Goal: Task Accomplishment & Management: Manage account settings

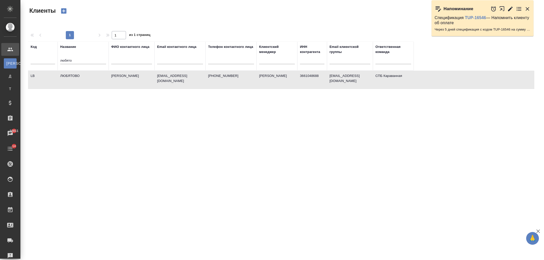
select select "RU"
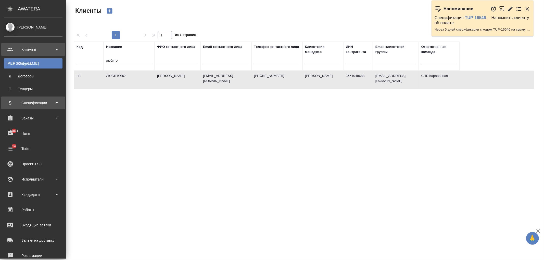
click at [46, 100] on div "Спецификации" at bounding box center [33, 103] width 59 height 8
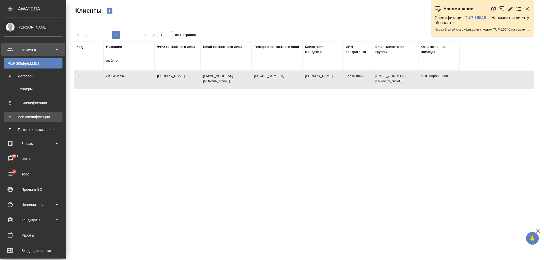
click at [54, 120] on link "В Все спецификации" at bounding box center [33, 117] width 59 height 10
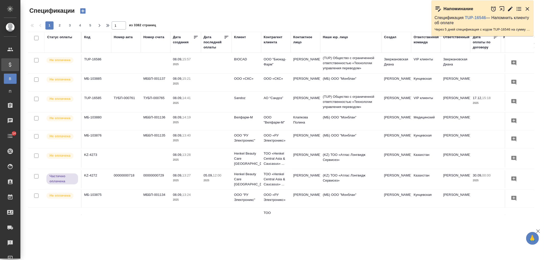
click at [238, 37] on div "Клиент" at bounding box center [240, 37] width 12 height 5
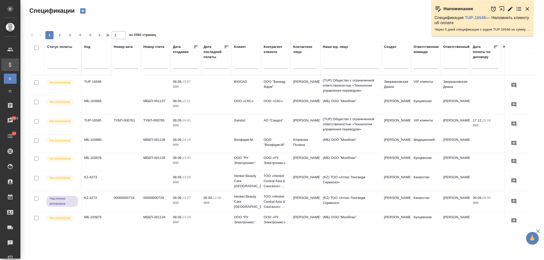
click at [248, 62] on input "text" at bounding box center [246, 65] width 24 height 6
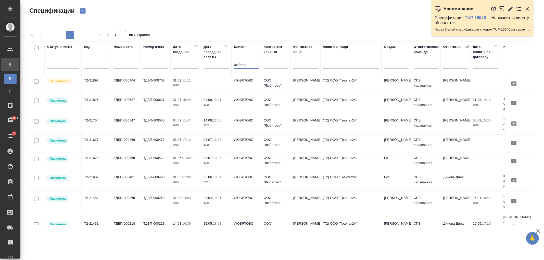
type input "любято"
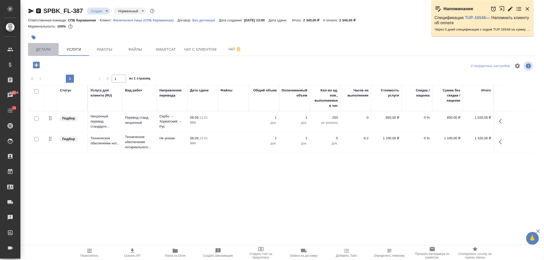
click at [47, 48] on span "Детали" at bounding box center [43, 49] width 24 height 6
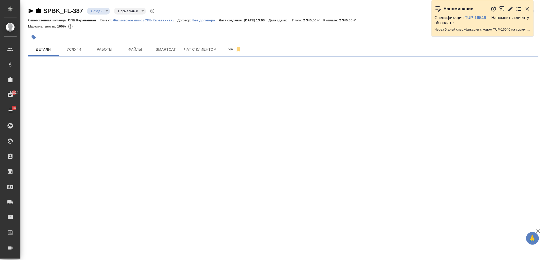
select select "RU"
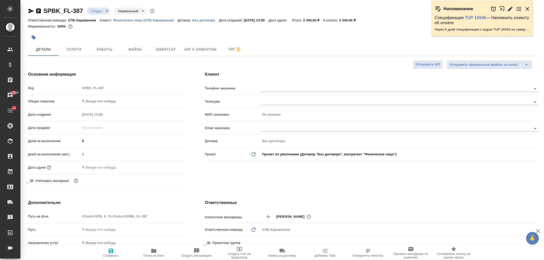
type textarea "x"
click at [115, 99] on body "🙏 .cls-1 fill:#fff; AWATERA Ivanova Arina Клиенты Спецификации Заказы 10824 Чат…" at bounding box center [272, 130] width 544 height 260
click at [107, 149] on li "Юридическая/Финансовая" at bounding box center [132, 150] width 104 height 8
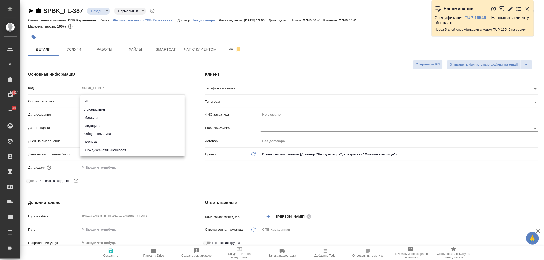
type input "yr-fn"
type textarea "x"
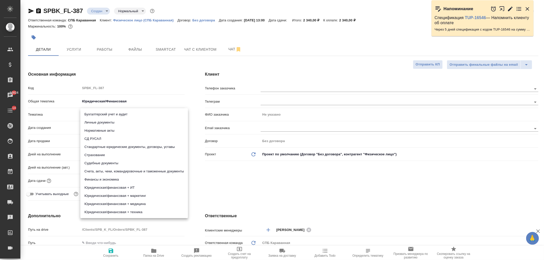
click at [96, 111] on body "🙏 .cls-1 fill:#fff; AWATERA Ivanova Arina Клиенты Спецификации Заказы 10824 Чат…" at bounding box center [272, 130] width 544 height 260
click at [104, 121] on li "Личные документы" at bounding box center [134, 123] width 108 height 8
type textarea "x"
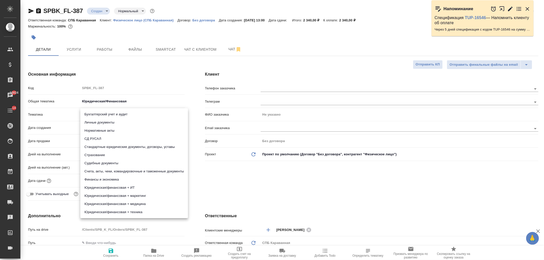
type input "5a8b8b956a9677013d343cfe"
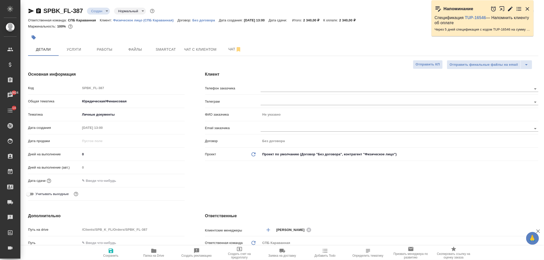
click at [97, 182] on input "text" at bounding box center [102, 180] width 45 height 7
click at [167, 180] on icon "button" at bounding box center [169, 180] width 5 height 5
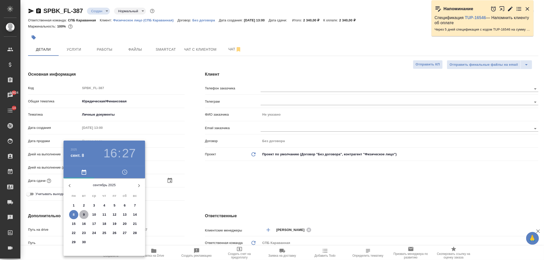
click at [85, 215] on span "9" at bounding box center [83, 214] width 9 height 5
type input "09.09.2025 16:27"
type textarea "x"
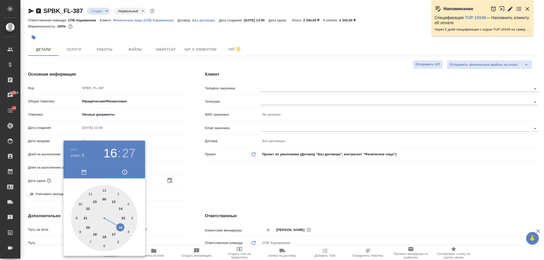
click at [113, 237] on div at bounding box center [104, 218] width 66 height 66
type input "09.09.2025 17:27"
type textarea "x"
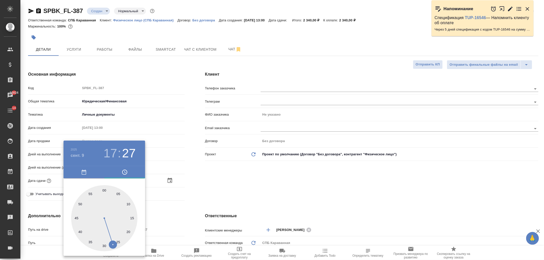
click at [102, 190] on div at bounding box center [104, 218] width 66 height 66
type input "09.09.2025 17:59"
type textarea "x"
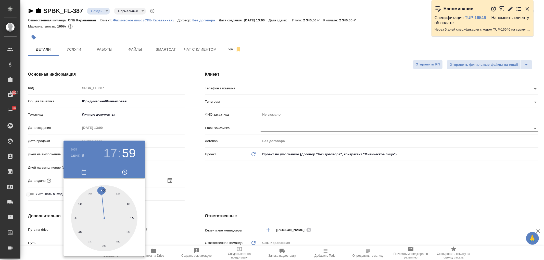
click at [105, 190] on div at bounding box center [104, 218] width 66 height 66
type input "09.09.2025 17:00"
type textarea "x"
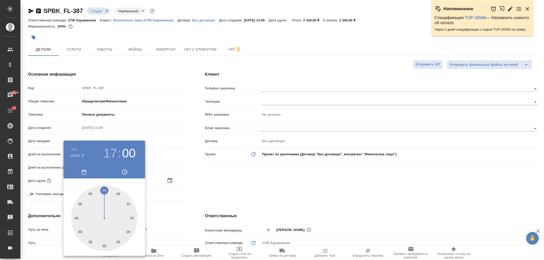
click at [253, 162] on div at bounding box center [272, 130] width 544 height 260
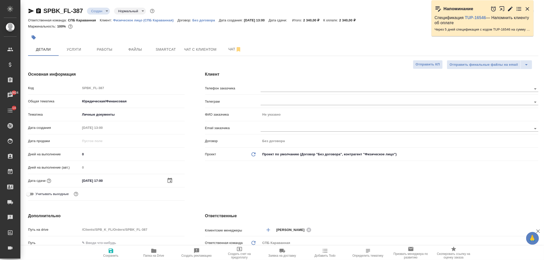
click at [111, 251] on icon "button" at bounding box center [111, 251] width 5 height 5
type textarea "x"
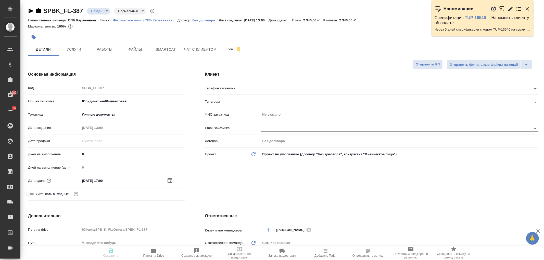
type textarea "x"
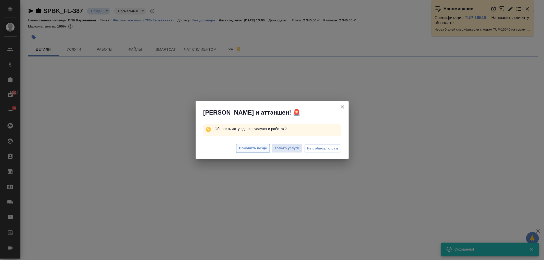
select select "RU"
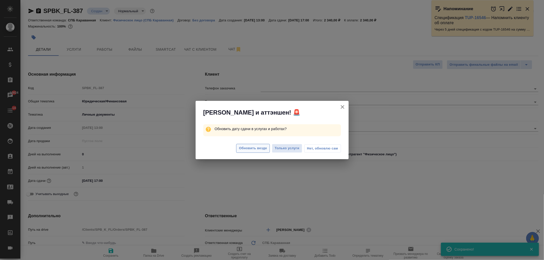
type textarea "x"
click at [239, 150] on span "Обновить везде" at bounding box center [253, 149] width 28 height 6
type textarea "x"
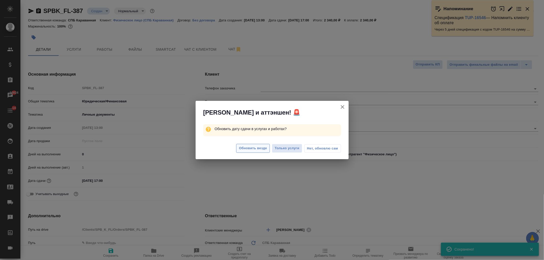
type textarea "x"
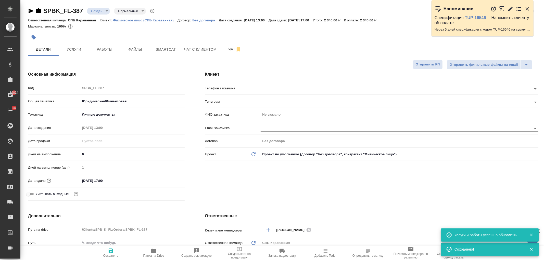
type textarea "x"
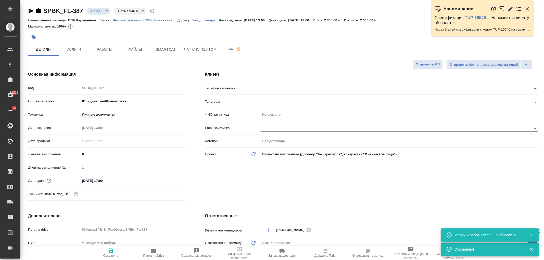
type textarea "x"
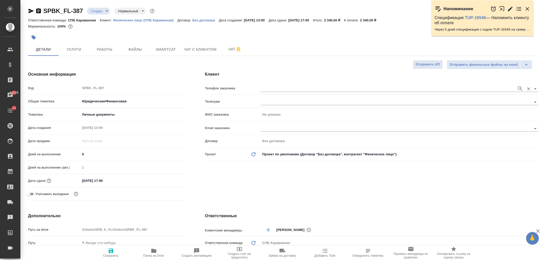
click at [268, 89] on input "text" at bounding box center [388, 89] width 254 height 6
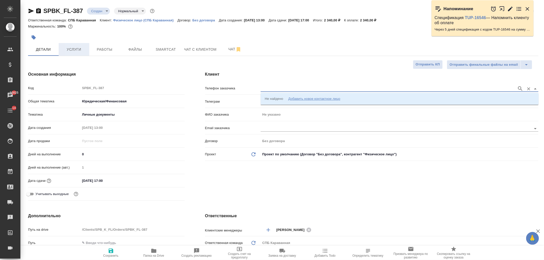
click at [74, 50] on span "Услуги" at bounding box center [74, 49] width 24 height 6
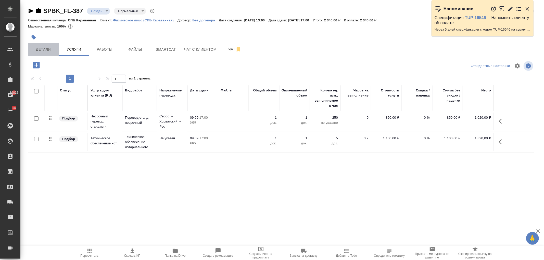
click at [37, 50] on span "Детали" at bounding box center [43, 49] width 24 height 6
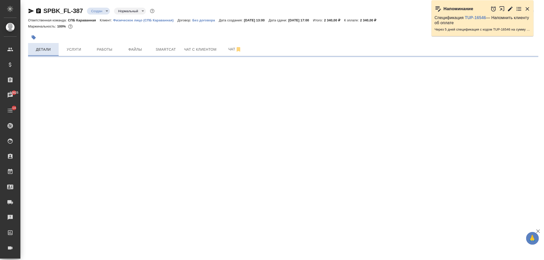
select select "RU"
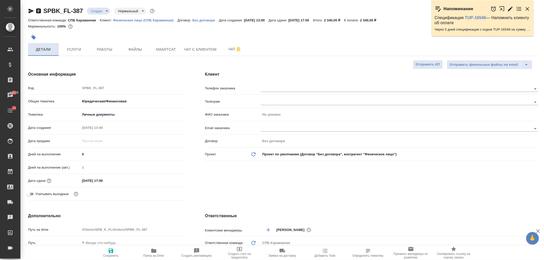
type textarea "x"
click at [544, 49] on div "SPBK_FL-387 Создан new Нормальный normal Кратко детали заказа Ответственная ком…" at bounding box center [281, 256] width 523 height 513
click at [426, 181] on div "Клиент Телефон заказчика Телеграм ФИО заказчика Не указано Email заказчика Дого…" at bounding box center [372, 137] width 354 height 152
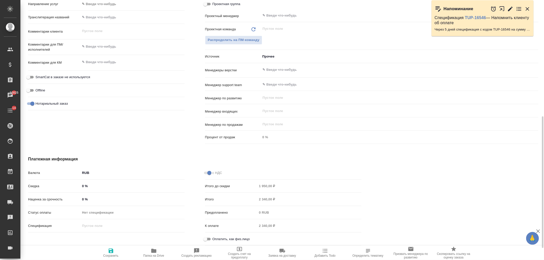
scroll to position [253, 0]
click at [208, 239] on input "Оплатить, как физ.лицо" at bounding box center [205, 239] width 18 height 6
checkbox input "true"
type textarea "x"
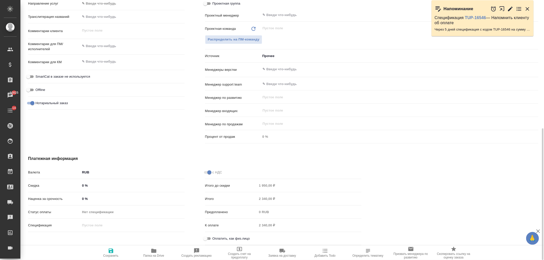
type textarea "x"
click at [115, 251] on span "Сохранить" at bounding box center [111, 253] width 37 height 10
type textarea "x"
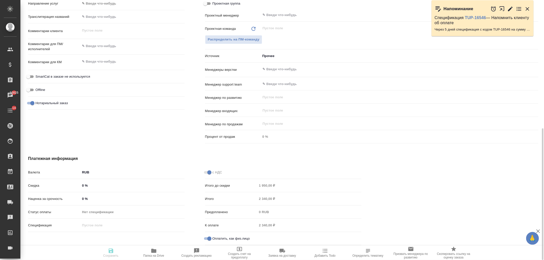
type textarea "x"
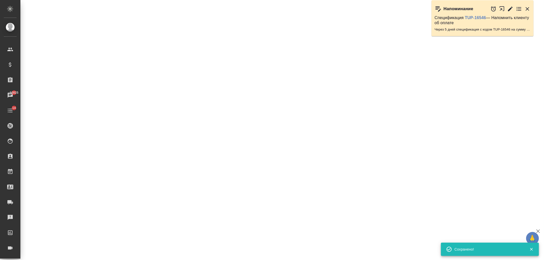
select select "RU"
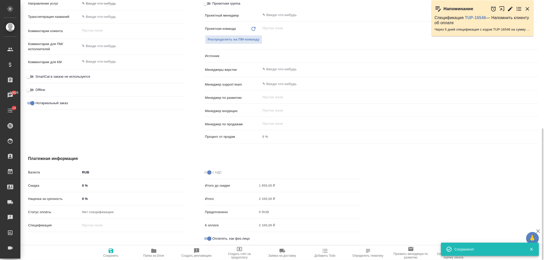
type textarea "x"
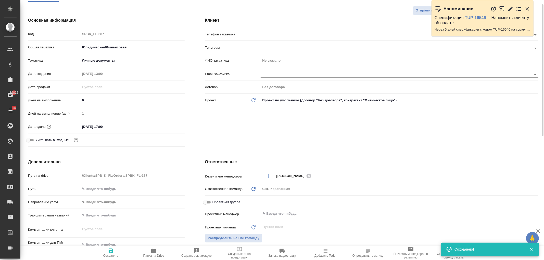
scroll to position [0, 0]
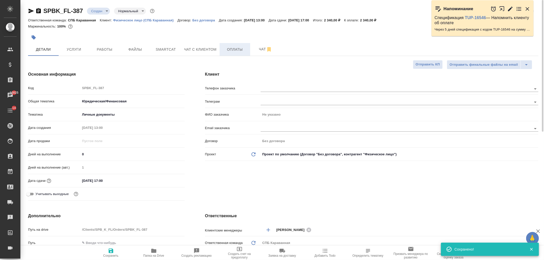
click at [235, 51] on span "Оплаты" at bounding box center [235, 49] width 24 height 6
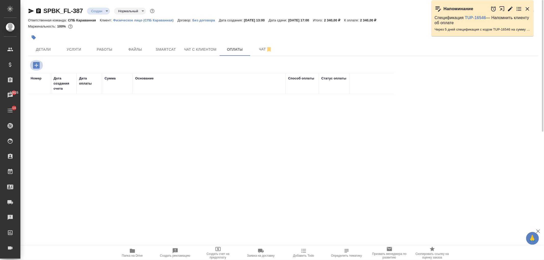
click at [37, 65] on icon "button" at bounding box center [36, 65] width 9 height 9
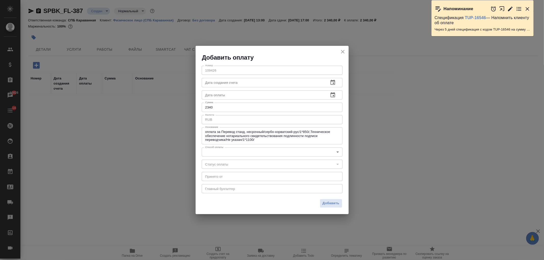
click at [233, 152] on body "🙏 .cls-1 fill:#fff; AWATERA Ivanova Arina Клиенты Спецификации Заказы 10826 Чат…" at bounding box center [272, 130] width 544 height 260
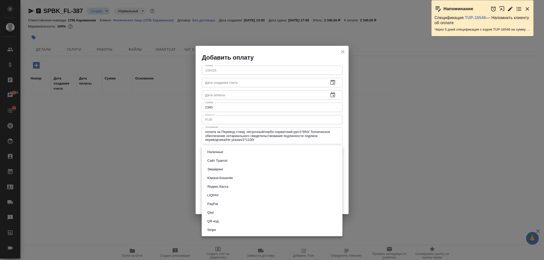
click at [225, 160] on button "Сайт Трактат" at bounding box center [217, 161] width 23 height 6
type input "site-traktat"
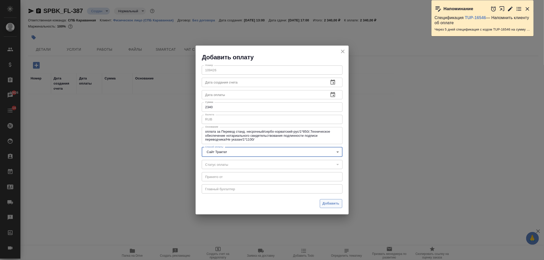
click at [331, 203] on span "Добавить" at bounding box center [330, 204] width 17 height 6
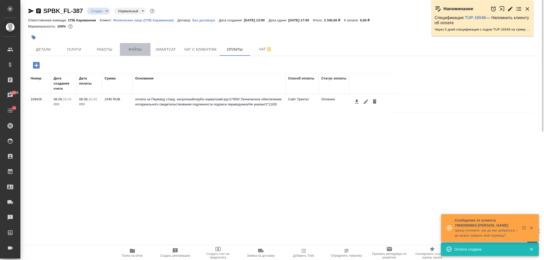
click at [127, 49] on span "Файлы" at bounding box center [135, 49] width 24 height 6
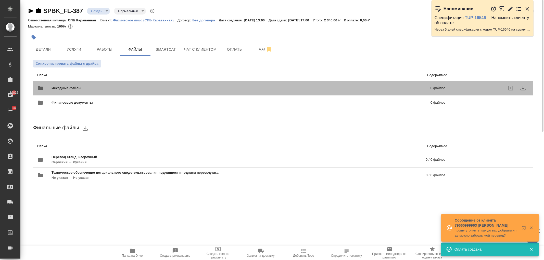
click at [86, 86] on span "Исходные файлы" at bounding box center [153, 88] width 204 height 5
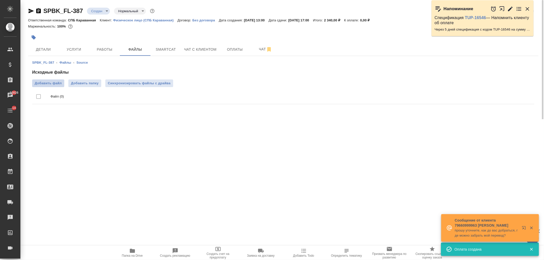
click at [49, 84] on span "Добавить файл" at bounding box center [48, 83] width 27 height 5
click at [0, 0] on input "Добавить файл" at bounding box center [0, 0] width 0 height 0
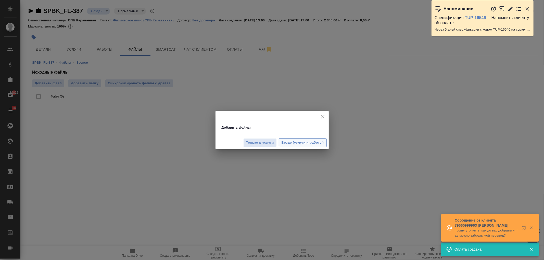
click at [289, 141] on span "Везде (услуги и работы)" at bounding box center [302, 143] width 42 height 6
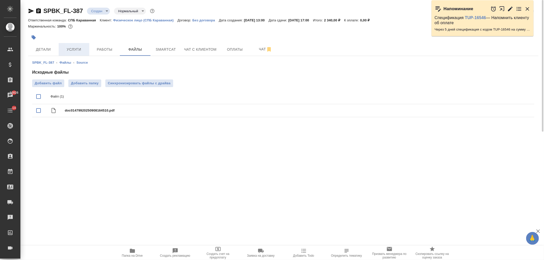
click at [72, 44] on button "Услуги" at bounding box center [74, 49] width 31 height 13
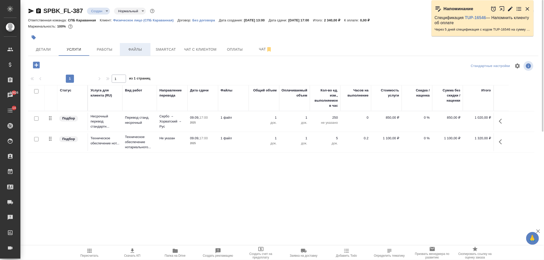
click at [134, 48] on span "Файлы" at bounding box center [135, 49] width 24 height 6
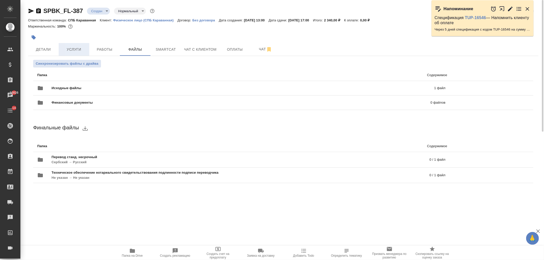
click at [77, 51] on span "Услуги" at bounding box center [74, 49] width 24 height 6
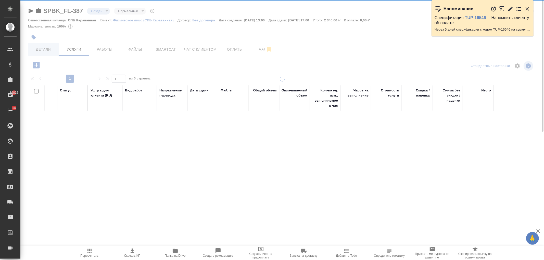
click at [45, 49] on div at bounding box center [281, 104] width 523 height 208
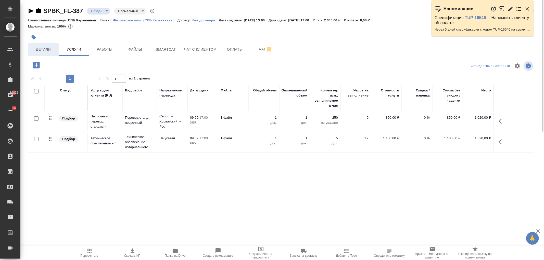
click at [43, 55] on button "Детали" at bounding box center [43, 49] width 31 height 13
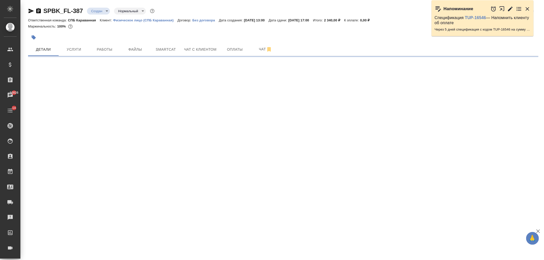
select select "RU"
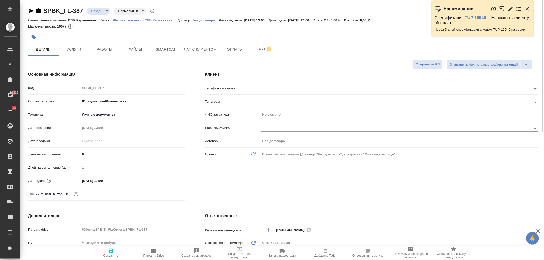
type textarea "x"
click at [281, 100] on input "text" at bounding box center [388, 102] width 254 height 6
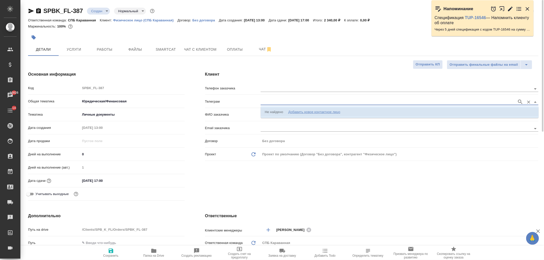
click at [237, 193] on div "Клиент Телефон заказчика Телеграм ФИО заказчика Не указано Email заказчика Дого…" at bounding box center [372, 137] width 354 height 152
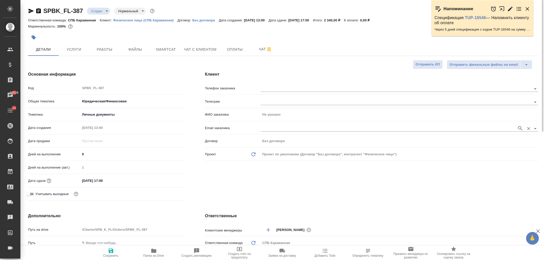
click at [279, 124] on div at bounding box center [400, 127] width 278 height 9
click at [276, 86] on input "text" at bounding box center [388, 89] width 254 height 6
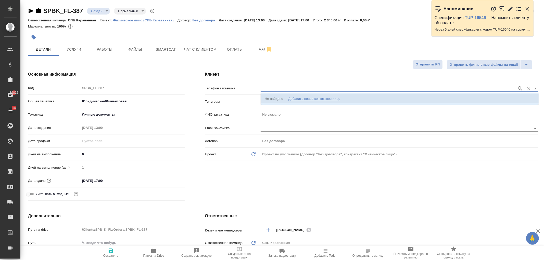
click at [279, 98] on div "Не найдено" at bounding box center [274, 98] width 18 height 5
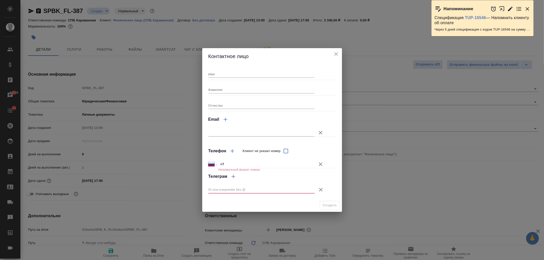
click at [228, 74] on input "Имя" at bounding box center [261, 74] width 106 height 7
type input "Елена"
click at [233, 166] on input "+7" at bounding box center [266, 164] width 96 height 7
type input "+7 960 264 52 74"
click at [231, 150] on icon "button" at bounding box center [232, 151] width 6 height 6
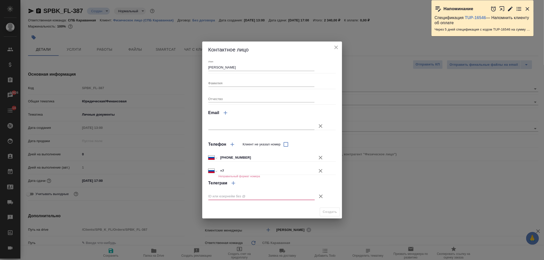
click at [229, 171] on input "+7" at bounding box center [266, 170] width 96 height 7
select select "ZZ"
type input "+38"
select select "RS"
type input "+381 60 7183294"
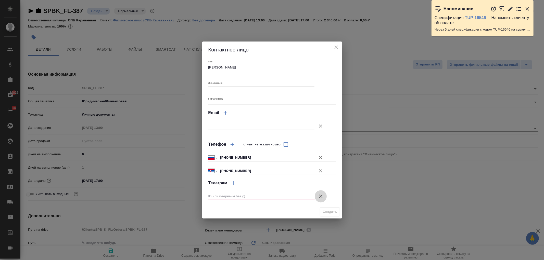
click at [321, 197] on icon "button" at bounding box center [321, 196] width 6 height 6
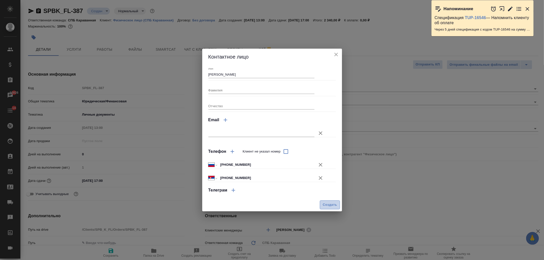
click at [327, 205] on span "Создать" at bounding box center [329, 205] width 14 height 6
type input "Елена"
type textarea "x"
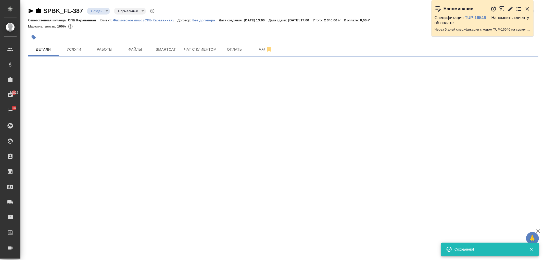
type input "holyTrinity"
select select "RU"
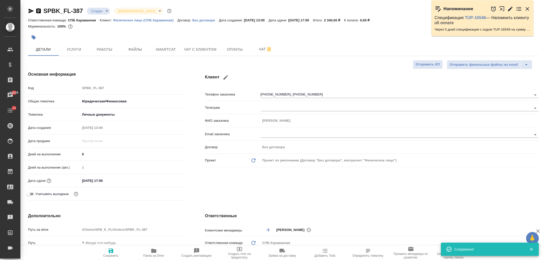
type textarea "x"
click at [108, 12] on body "🙏 .cls-1 fill:#fff; AWATERA Ivanova Arina Клиенты Спецификации Заказы 10826 Чат…" at bounding box center [272, 130] width 544 height 260
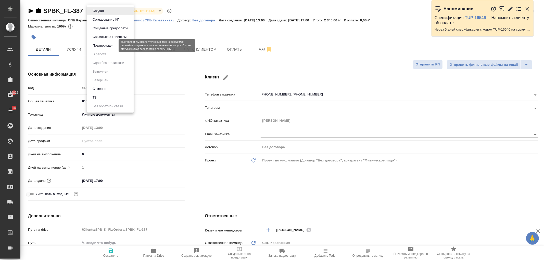
click at [110, 47] on button "Подтвержден" at bounding box center [103, 46] width 24 height 6
type textarea "x"
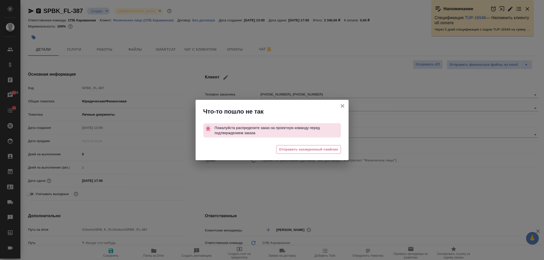
click at [342, 106] on icon "button" at bounding box center [342, 106] width 6 height 6
type textarea "x"
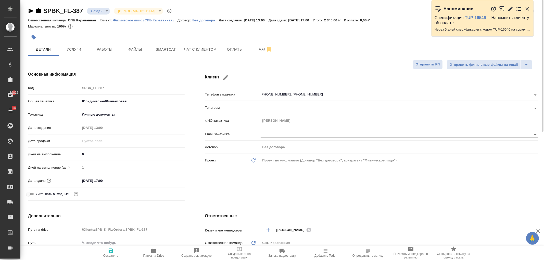
click at [406, 186] on div "Клиент Телефон заказчика +79602645274, +381607183294 Телеграм ФИО заказчика Еле…" at bounding box center [372, 137] width 354 height 152
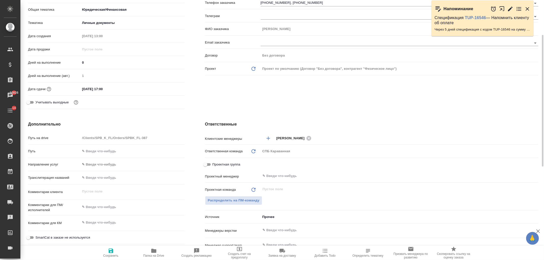
scroll to position [130, 0]
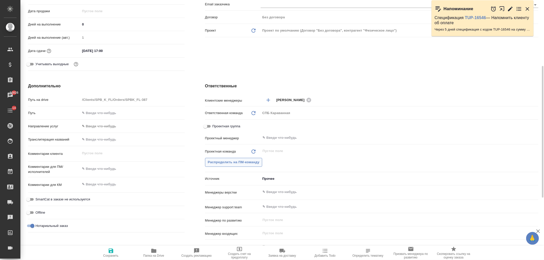
click at [237, 164] on span "Распределить на ПМ-команду" at bounding box center [234, 163] width 52 height 6
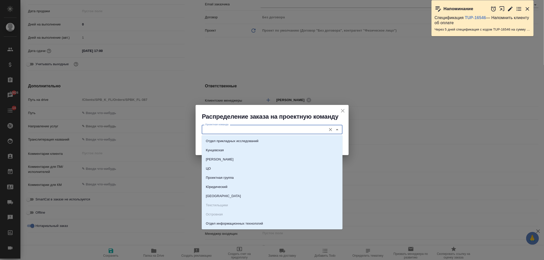
click at [224, 131] on input "Проектная команда" at bounding box center [263, 129] width 121 height 6
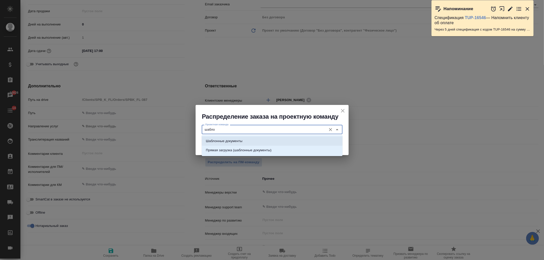
click at [240, 139] on p "Шаблонные документы" at bounding box center [224, 141] width 36 height 5
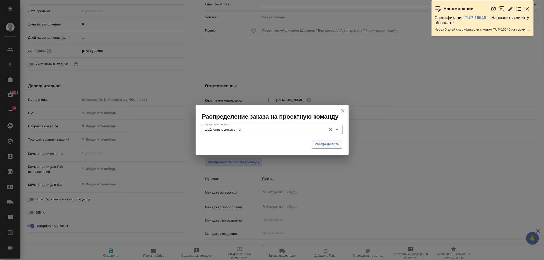
type input "Шаблонные документы"
drag, startPoint x: 317, startPoint y: 142, endPoint x: 308, endPoint y: 145, distance: 9.1
click at [318, 142] on span "Распределить" at bounding box center [327, 144] width 25 height 6
type textarea "x"
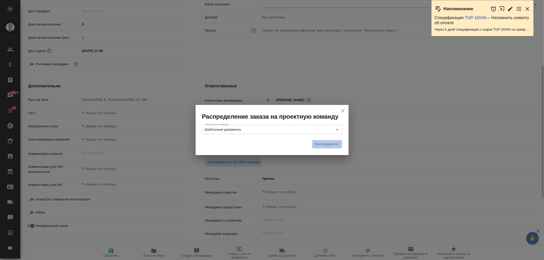
type textarea "x"
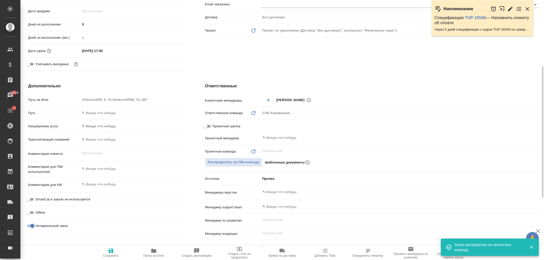
click at [113, 255] on span "Сохранить" at bounding box center [110, 256] width 15 height 4
type textarea "x"
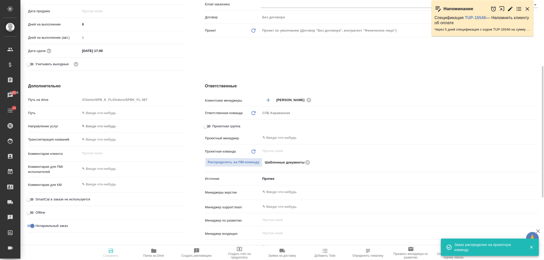
type textarea "x"
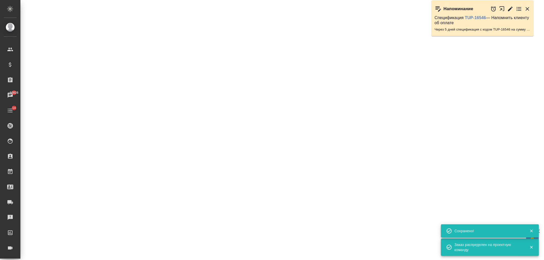
select select "RU"
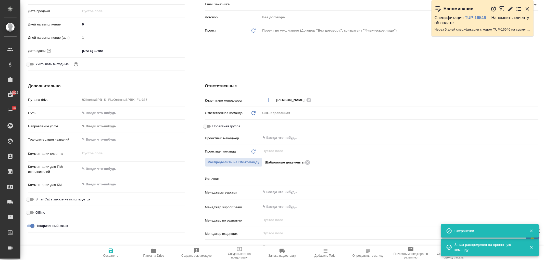
type textarea "x"
click at [238, 71] on div "Клиент Телефон заказчика +79602645274, +381607183294 Телеграм ФИО заказчика Еле…" at bounding box center [372, 7] width 354 height 152
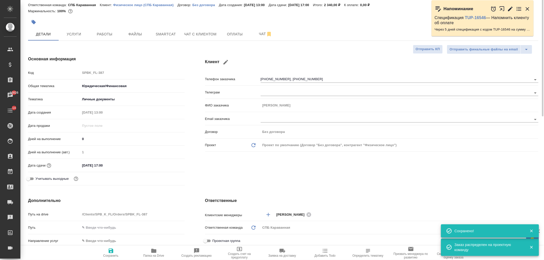
scroll to position [0, 0]
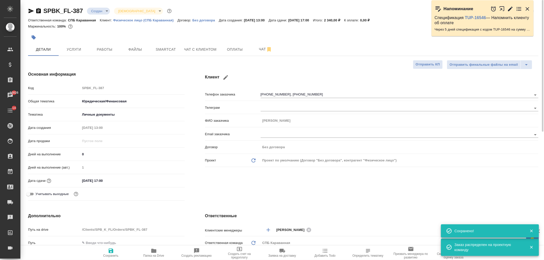
click at [94, 10] on body "🙏 .cls-1 fill:#fff; AWATERA Ivanova Arina Клиенты Спецификации Заказы 10826 Чат…" at bounding box center [272, 130] width 544 height 260
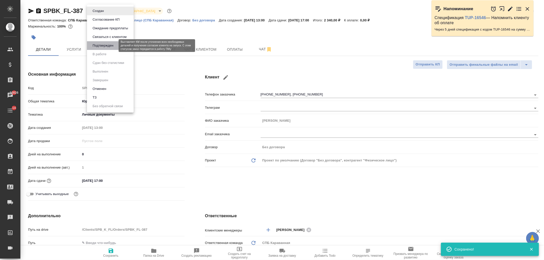
click at [97, 44] on button "Подтвержден" at bounding box center [103, 46] width 24 height 6
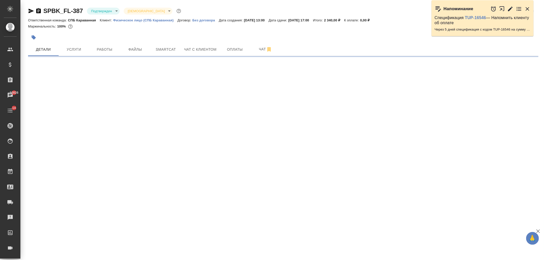
select select "RU"
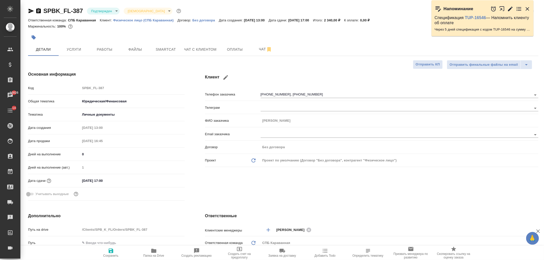
type textarea "x"
click at [130, 51] on span "Файлы" at bounding box center [135, 49] width 24 height 6
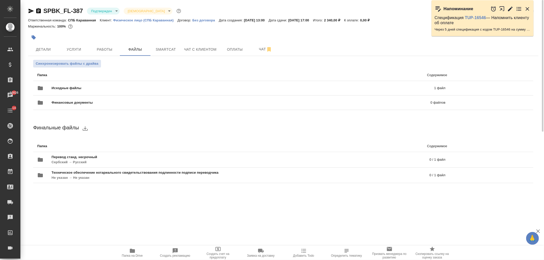
click at [46, 43] on div at bounding box center [198, 37] width 340 height 11
click at [50, 47] on span "Детали" at bounding box center [43, 49] width 24 height 6
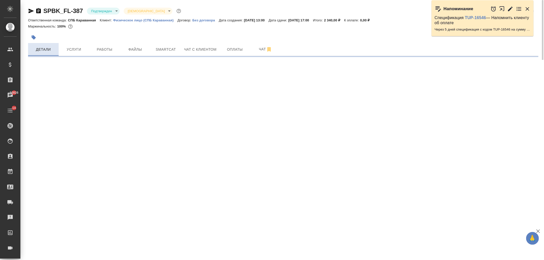
select select "RU"
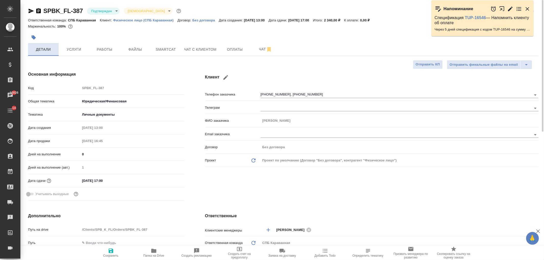
type textarea "x"
click at [133, 50] on span "Файлы" at bounding box center [135, 49] width 24 height 6
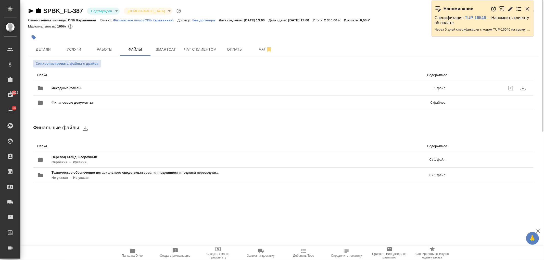
click at [126, 87] on span "Исходные файлы" at bounding box center [154, 88] width 206 height 5
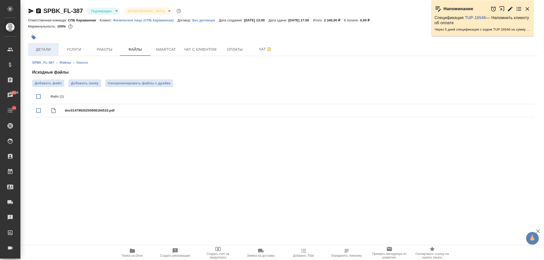
click at [49, 49] on span "Детали" at bounding box center [43, 49] width 24 height 6
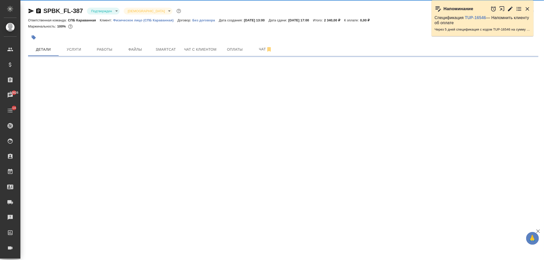
select select "RU"
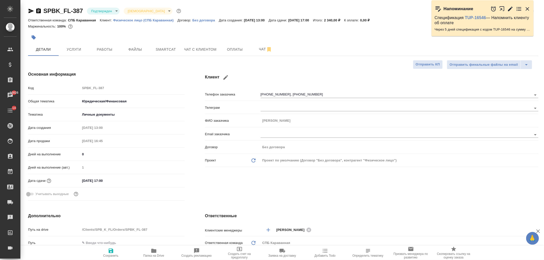
type textarea "x"
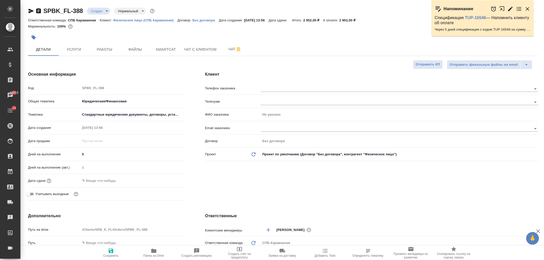
select select "RU"
click at [78, 52] on span "Услуги" at bounding box center [74, 49] width 24 height 6
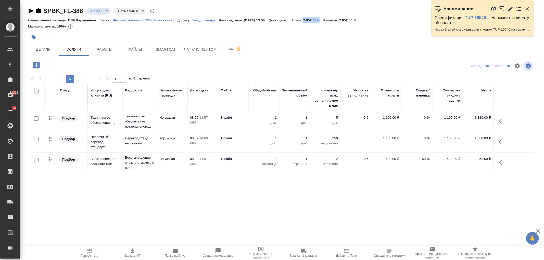
click at [50, 51] on span "Детали" at bounding box center [43, 49] width 24 height 6
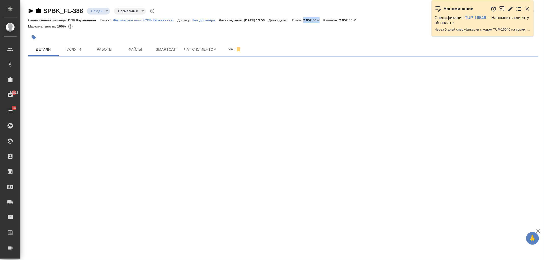
select select "RU"
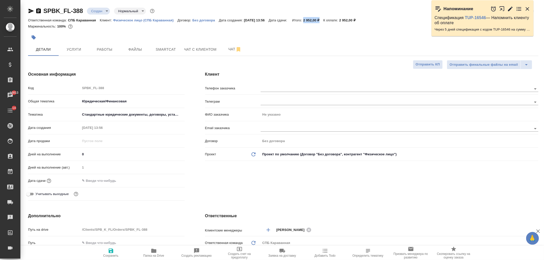
type textarea "x"
click at [279, 88] on input "text" at bounding box center [388, 89] width 254 height 6
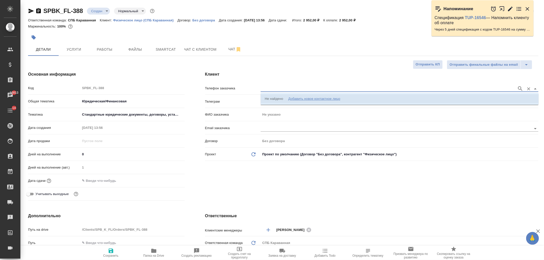
click at [263, 119] on div "ФИО заказчика Не указано" at bounding box center [371, 116] width 333 height 13
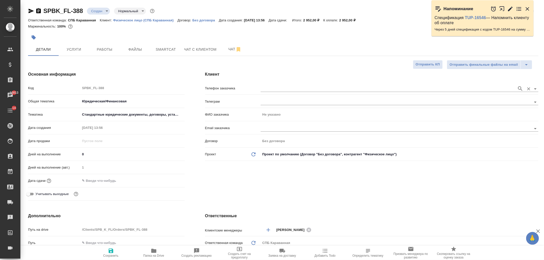
click at [293, 88] on input "text" at bounding box center [388, 89] width 254 height 6
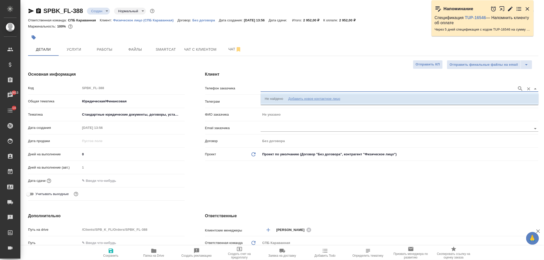
click at [407, 102] on li "Не найдено Добавить новое контактное лицо" at bounding box center [400, 98] width 278 height 9
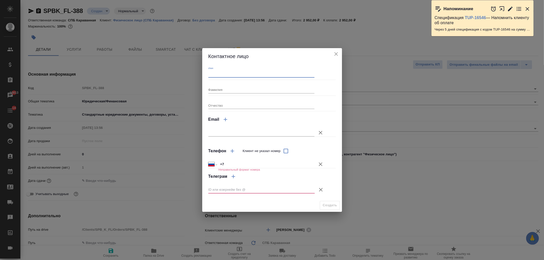
click at [224, 72] on input "Имя" at bounding box center [261, 74] width 106 height 7
type input "Алексей"
click at [234, 163] on input "+7" at bounding box center [266, 164] width 96 height 7
type input "+7 919 168 72 95"
click at [322, 189] on icon "button" at bounding box center [321, 190] width 6 height 6
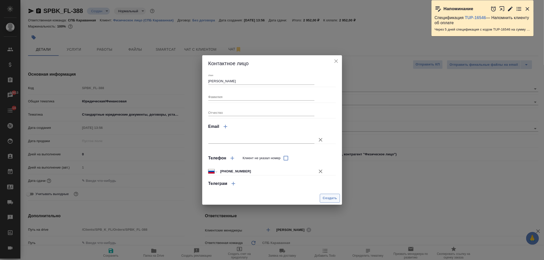
click at [330, 199] on span "Создать" at bounding box center [329, 199] width 14 height 6
type input "Алексей"
type textarea "x"
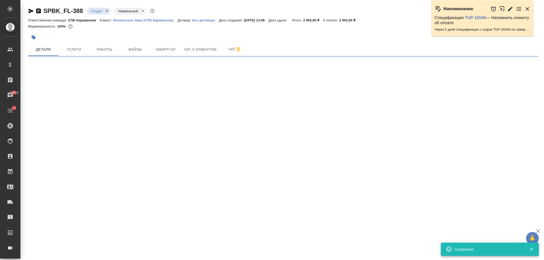
type input "holyTrinity"
select select "RU"
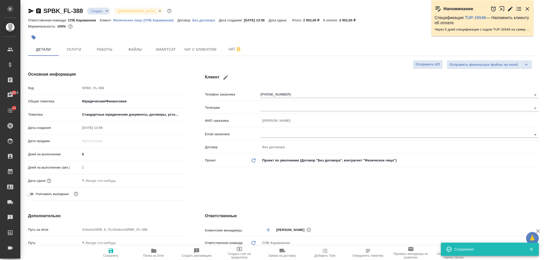
type textarea "x"
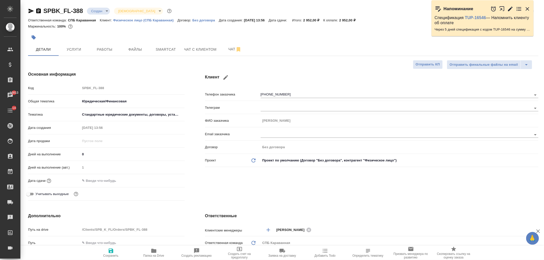
type textarea "x"
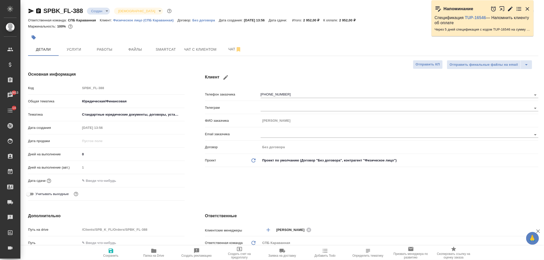
type textarea "x"
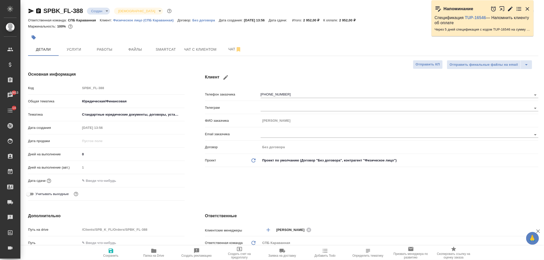
type textarea "x"
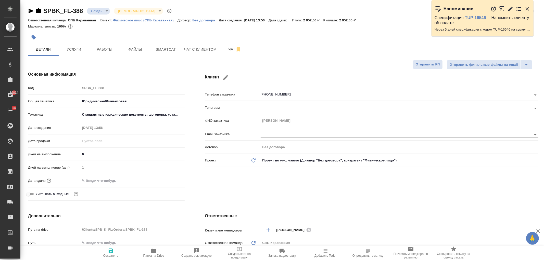
type textarea "x"
click at [76, 45] on button "Услуги" at bounding box center [74, 49] width 31 height 13
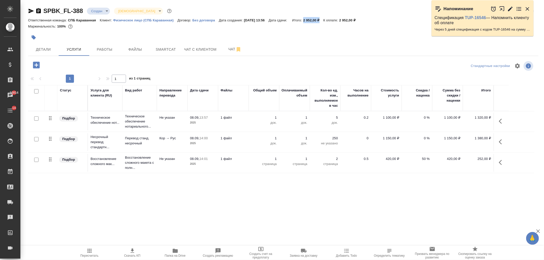
drag, startPoint x: 310, startPoint y: 20, endPoint x: 328, endPoint y: 20, distance: 18.1
click at [323, 20] on p "2 952,00 ₽" at bounding box center [313, 20] width 20 height 4
copy p "2 952,00 ₽"
click at [10, 94] on div "Чаты" at bounding box center [3, 96] width 13 height 8
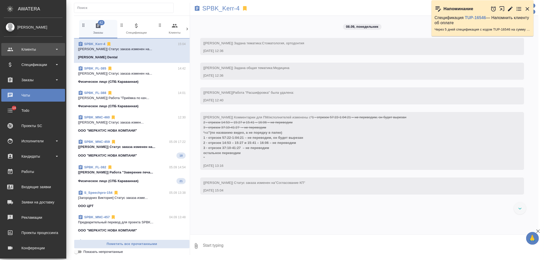
click at [30, 54] on div "Клиенты" at bounding box center [33, 49] width 64 height 13
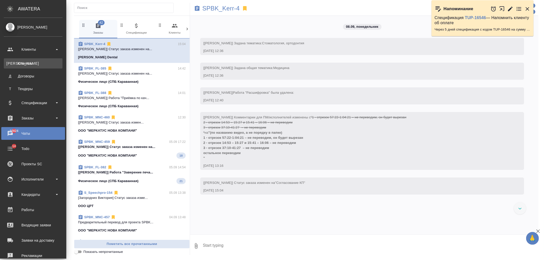
click at [35, 64] on div "Клиенты" at bounding box center [33, 63] width 54 height 5
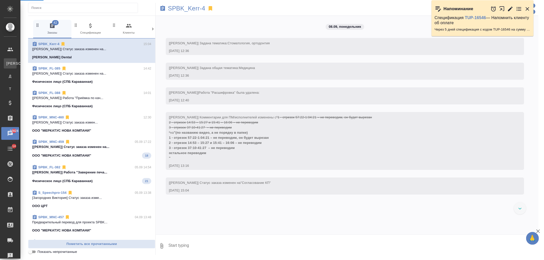
select select "RU"
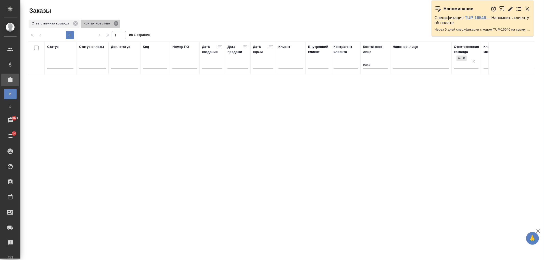
click at [115, 22] on icon at bounding box center [116, 23] width 5 height 5
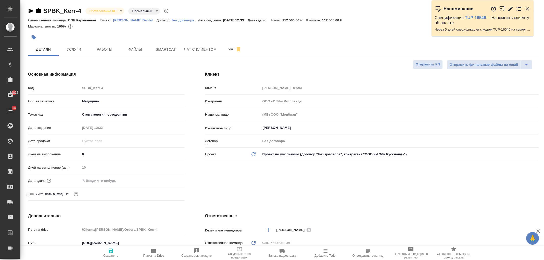
select select "RU"
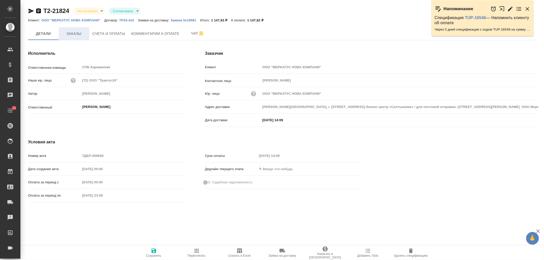
click at [67, 34] on span "Заказы" at bounding box center [74, 34] width 24 height 6
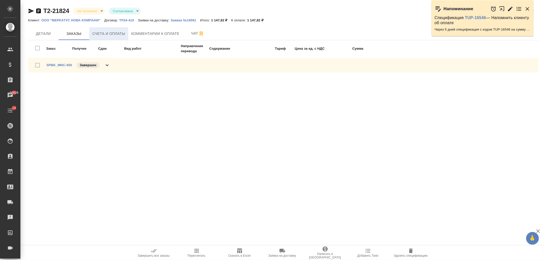
click at [109, 35] on span "Счета и оплаты" at bounding box center [108, 34] width 33 height 6
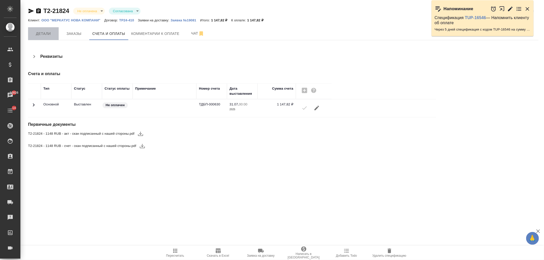
click at [35, 32] on span "Детали" at bounding box center [43, 34] width 24 height 6
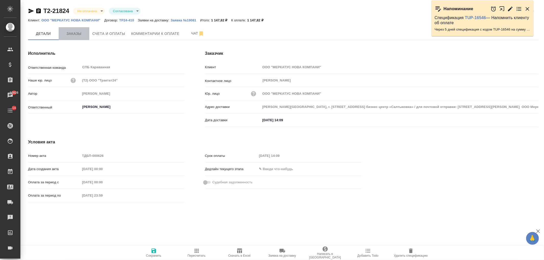
click at [80, 36] on span "Заказы" at bounding box center [74, 34] width 24 height 6
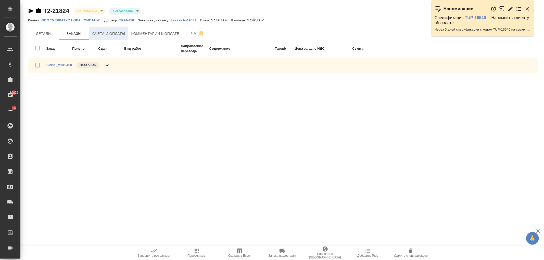
click at [108, 33] on span "Счета и оплаты" at bounding box center [108, 34] width 33 height 6
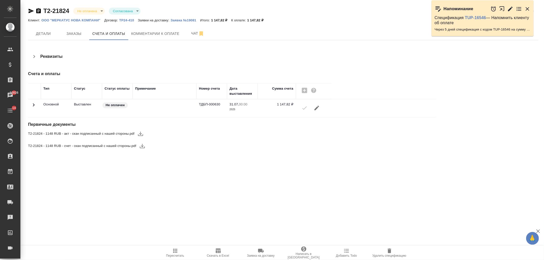
click at [137, 35] on span "Комментарии к оплате" at bounding box center [155, 34] width 48 height 6
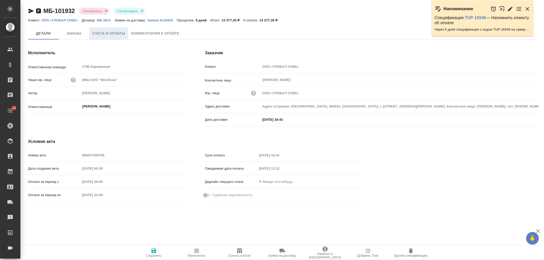
click at [122, 32] on span "Счета и оплаты" at bounding box center [108, 33] width 33 height 6
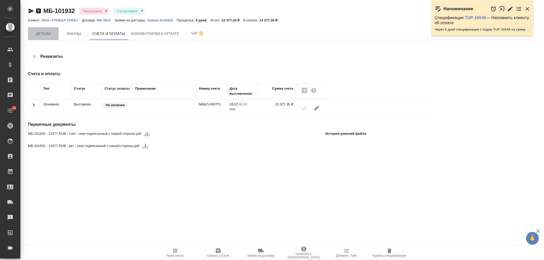
click at [44, 29] on button "Детали" at bounding box center [43, 33] width 31 height 13
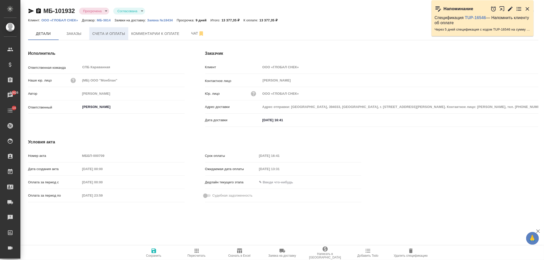
click at [116, 27] on button "Счета и оплаты" at bounding box center [108, 33] width 39 height 13
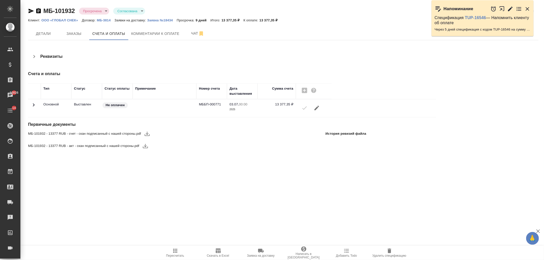
click at [163, 45] on div "МБ-101932 Просрочена delayed Согласована approved Кратко детали спецификации Кл…" at bounding box center [283, 82] width 516 height 165
click at [147, 133] on icon "button" at bounding box center [147, 134] width 6 height 6
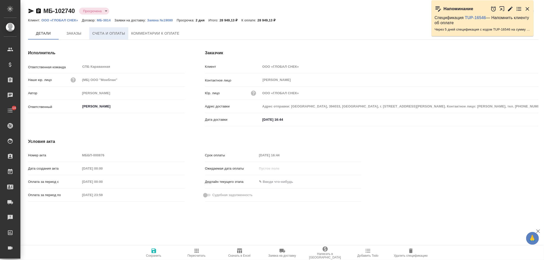
click at [112, 36] on span "Счета и оплаты" at bounding box center [108, 33] width 33 height 6
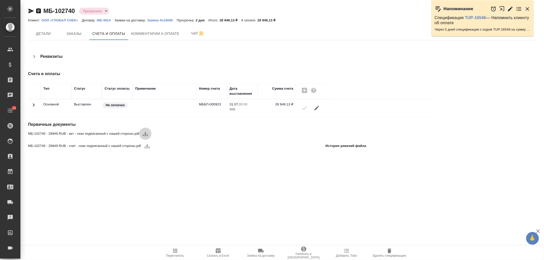
click at [149, 136] on button "button" at bounding box center [145, 134] width 12 height 12
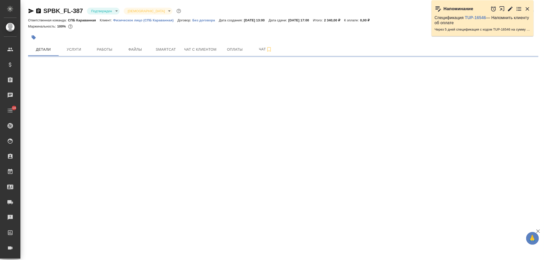
select select "RU"
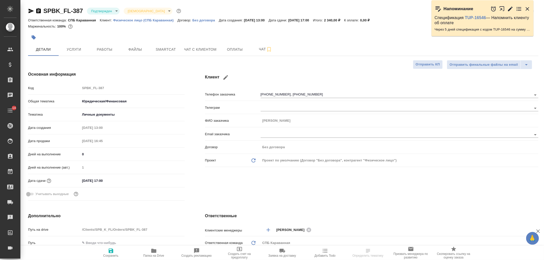
type textarea "x"
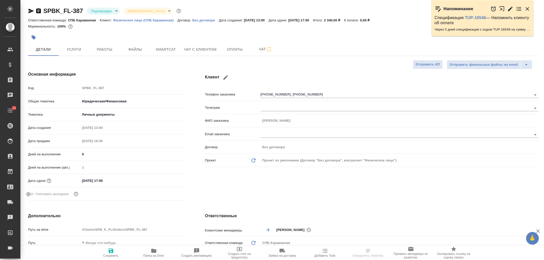
type textarea "x"
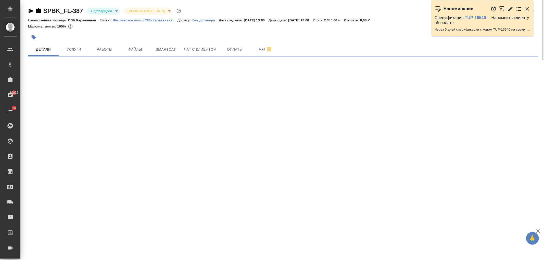
select select "RU"
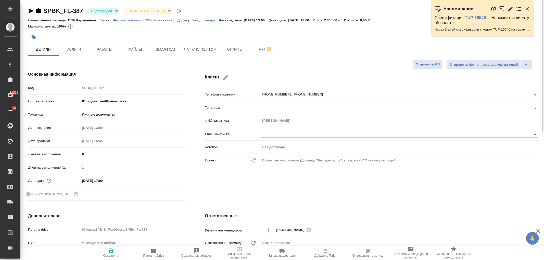
type textarea "x"
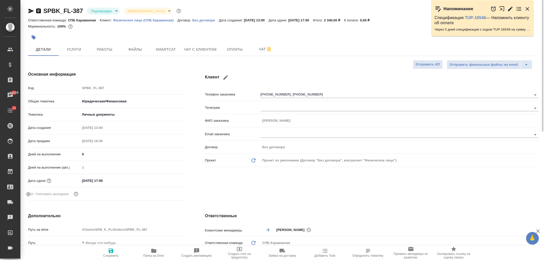
type textarea "x"
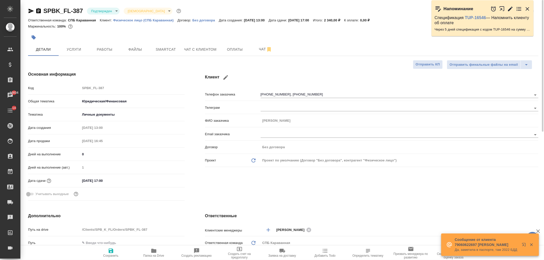
type textarea "x"
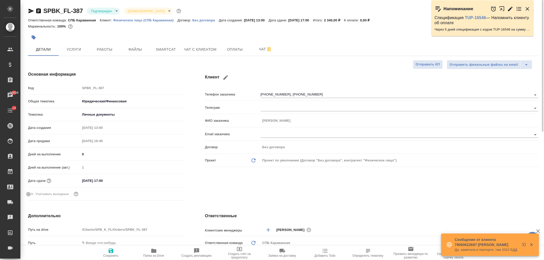
type textarea "x"
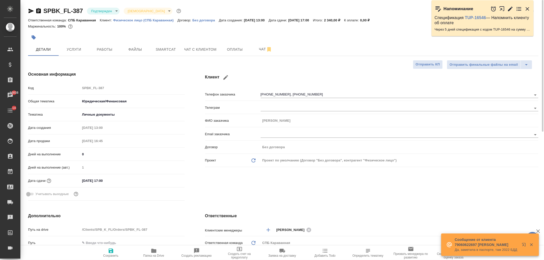
type textarea "x"
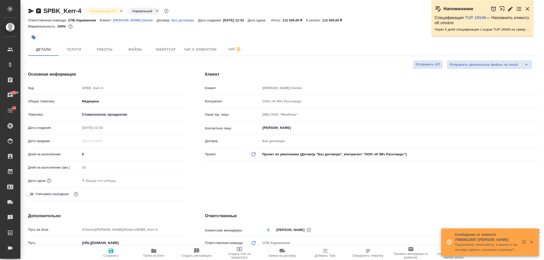
select select "RU"
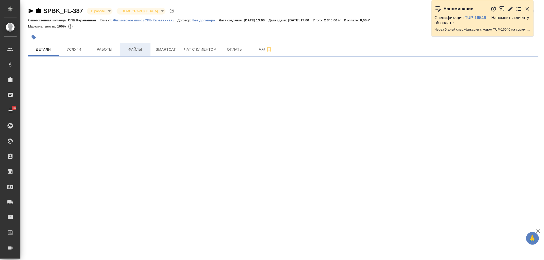
select select "RU"
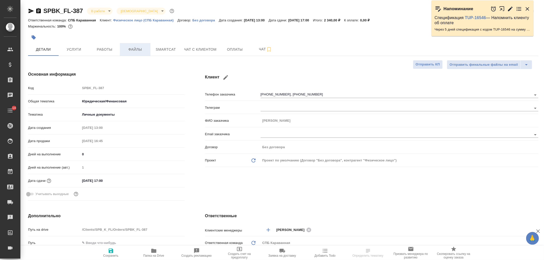
type textarea "x"
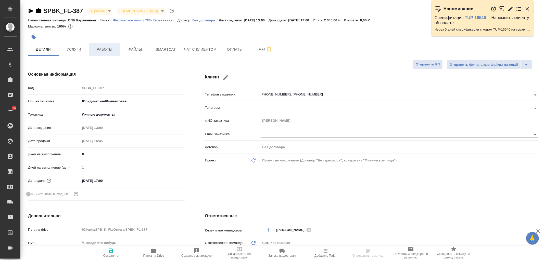
type textarea "x"
type input "[PERSON_NAME]"
click at [103, 48] on span "Работы" at bounding box center [104, 49] width 24 height 6
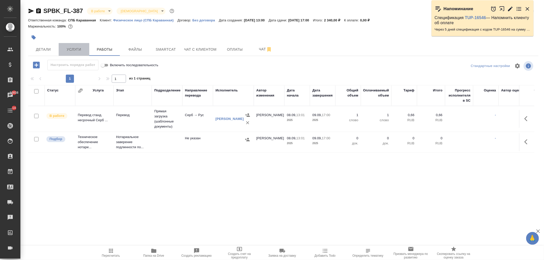
click at [76, 47] on span "Услуги" at bounding box center [74, 49] width 24 height 6
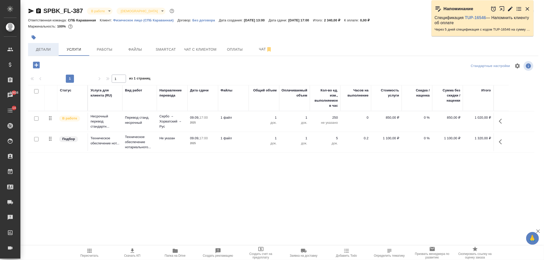
click at [53, 50] on span "Детали" at bounding box center [43, 49] width 24 height 6
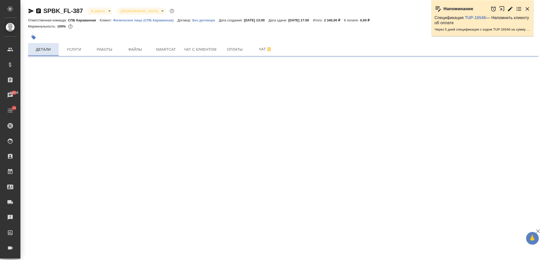
select select "RU"
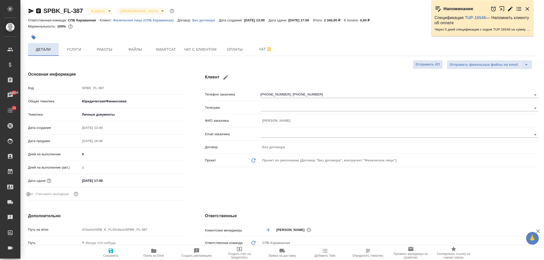
type textarea "x"
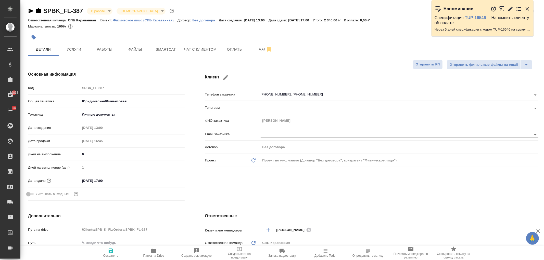
type textarea "x"
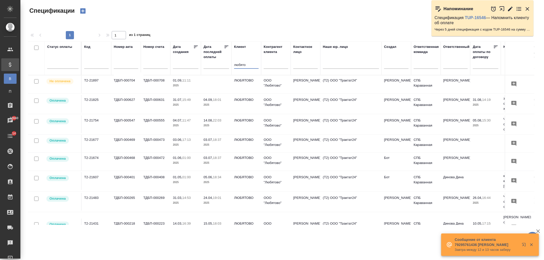
drag, startPoint x: 249, startPoint y: 65, endPoint x: 218, endPoint y: 67, distance: 31.4
click at [218, 67] on tr "Статус оплаты Код Номер акта Номер счета Дата создания Дата последней оплаты Кл…" at bounding box center [359, 59] width 662 height 34
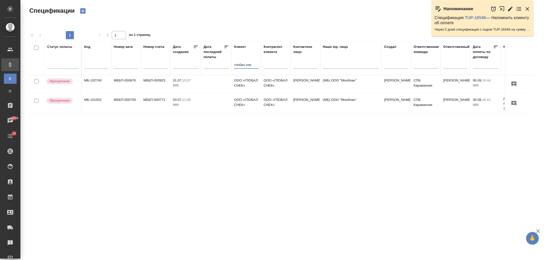
type input "глобал сне"
click at [210, 104] on td at bounding box center [216, 104] width 31 height 18
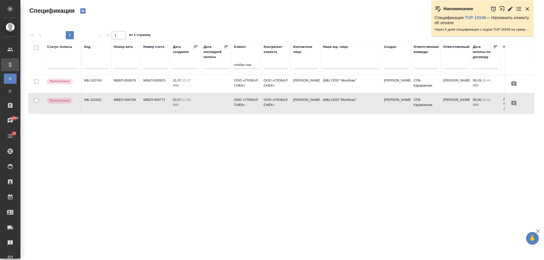
click at [210, 104] on td at bounding box center [216, 104] width 31 height 18
click at [216, 88] on td at bounding box center [216, 84] width 31 height 18
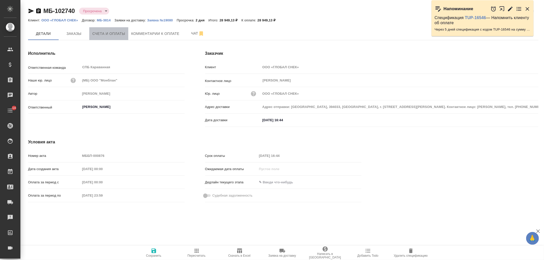
click at [110, 34] on span "Счета и оплаты" at bounding box center [108, 34] width 33 height 6
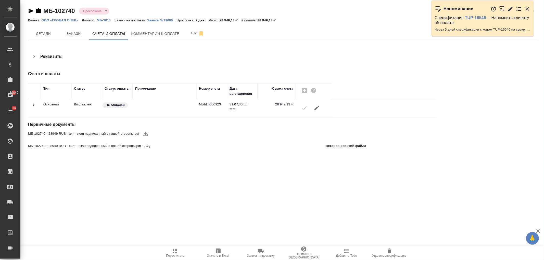
click at [147, 136] on icon "button" at bounding box center [145, 134] width 5 height 4
click at [46, 36] on span "Детали" at bounding box center [43, 34] width 24 height 6
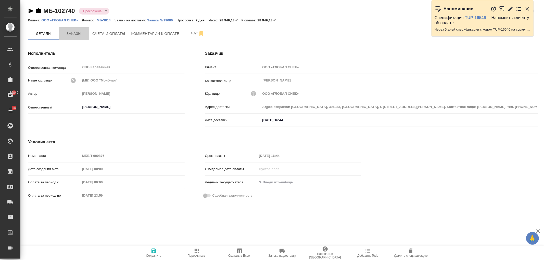
click at [68, 36] on span "Заказы" at bounding box center [74, 34] width 24 height 6
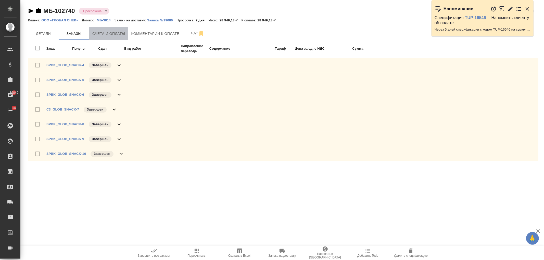
click at [110, 34] on span "Счета и оплаты" at bounding box center [108, 34] width 33 height 6
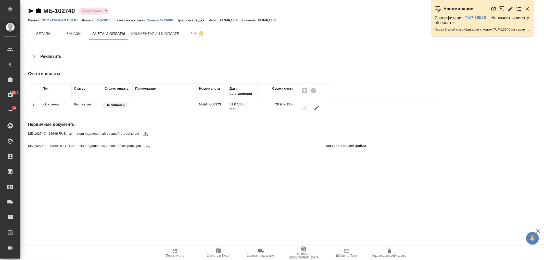
click at [147, 149] on button "button" at bounding box center [147, 146] width 12 height 12
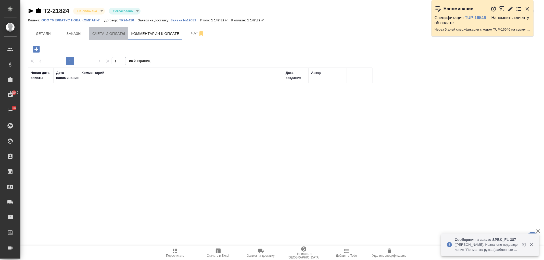
click at [105, 36] on span "Счета и оплаты" at bounding box center [108, 34] width 33 height 6
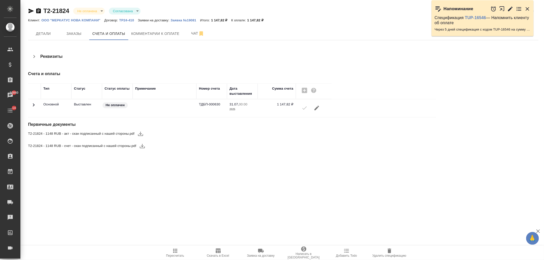
click at [142, 146] on icon "button" at bounding box center [142, 146] width 5 height 4
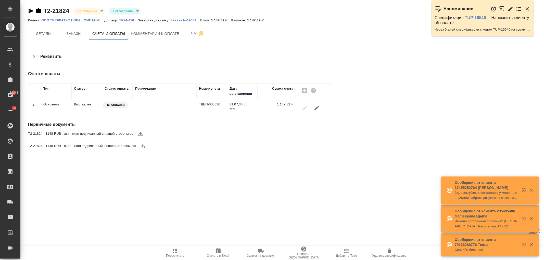
click at [525, 189] on icon "button" at bounding box center [523, 190] width 3 height 3
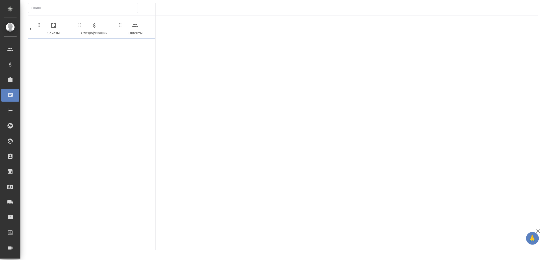
scroll to position [0, 254]
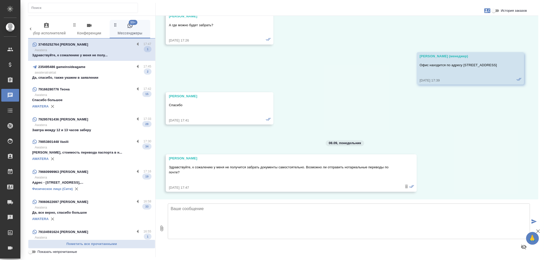
scroll to position [993, 0]
click at [231, 223] on textarea at bounding box center [349, 222] width 362 height 36
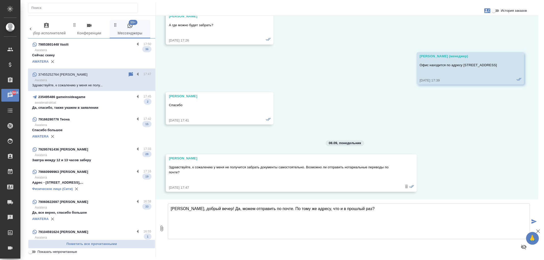
click at [362, 212] on textarea "[PERSON_NAME], добрый вечер! Да, можем отправить по почте. По тому же адресу, ч…" at bounding box center [349, 222] width 362 height 36
type textarea "[PERSON_NAME], добрый вечер! Да, можем отправить по почте. По тому же адресу, ч…"
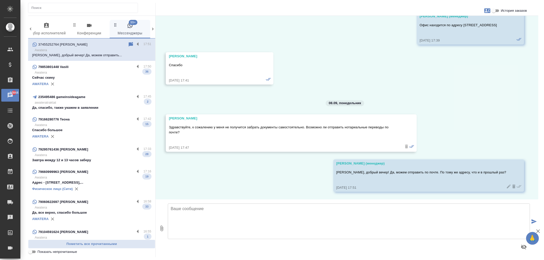
scroll to position [1034, 0]
